Goal: Find specific page/section: Find specific page/section

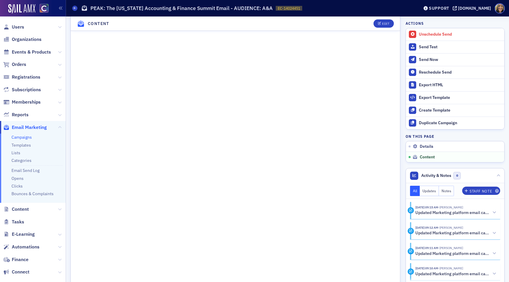
scroll to position [409, 0]
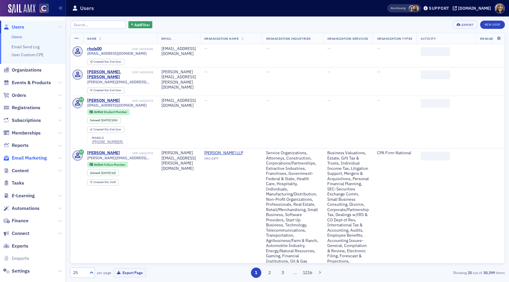
click at [26, 159] on span "Email Marketing" at bounding box center [29, 158] width 35 height 6
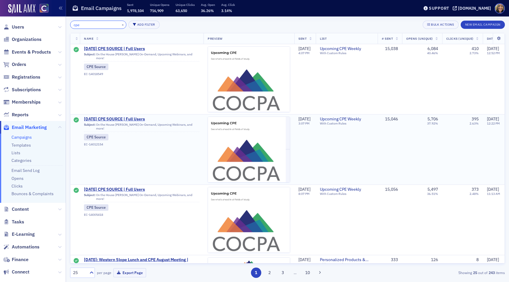
type input "cpe"
